Goal: Unclear

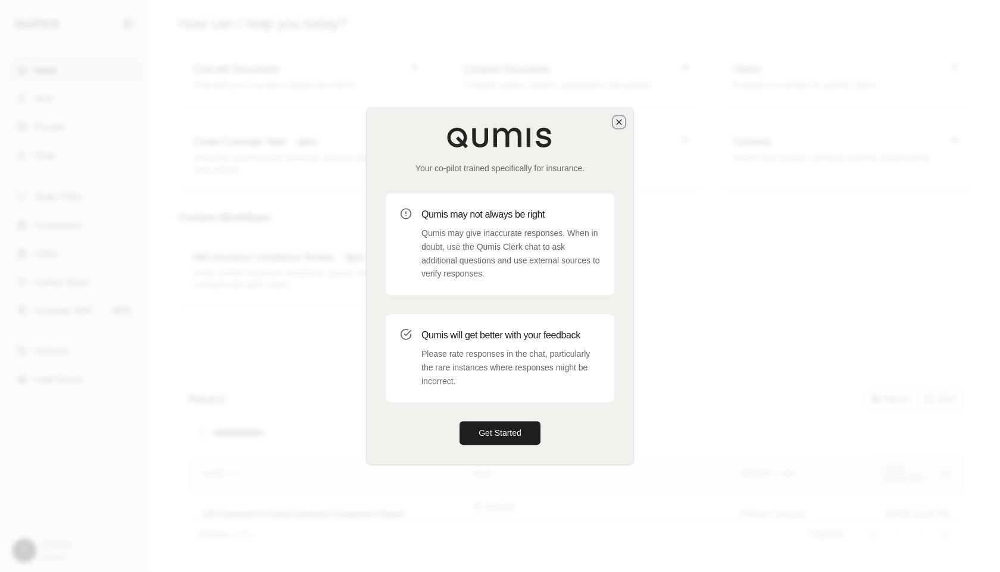
click at [620, 124] on icon "button" at bounding box center [619, 122] width 10 height 10
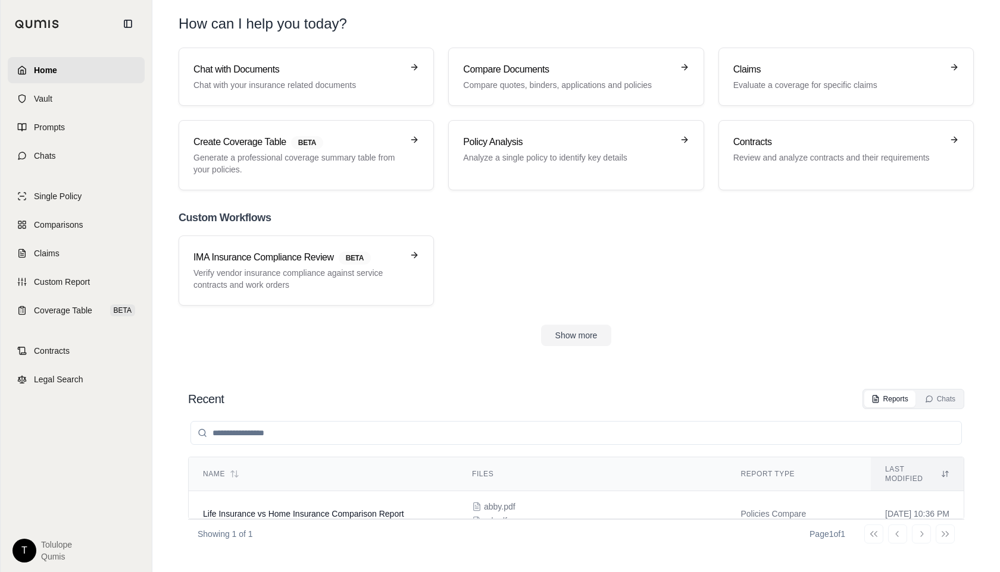
click at [23, 547] on html "Home Vault Prompts Chats Single Policy Comparisons Claims Custom Report Coverag…" at bounding box center [500, 286] width 1000 height 572
click at [84, 412] on html "Home Vault Prompts Chats Single Policy Comparisons Claims Custom Report Coverag…" at bounding box center [500, 286] width 1000 height 572
click at [17, 550] on html "Home Vault Prompts Chats Single Policy Comparisons Claims Custom Report Coverag…" at bounding box center [500, 286] width 1000 height 572
click at [108, 418] on html "Home Vault Prompts Chats Single Policy Comparisons Claims Custom Report Coverag…" at bounding box center [500, 286] width 1000 height 572
